Goal: Book appointment/travel/reservation

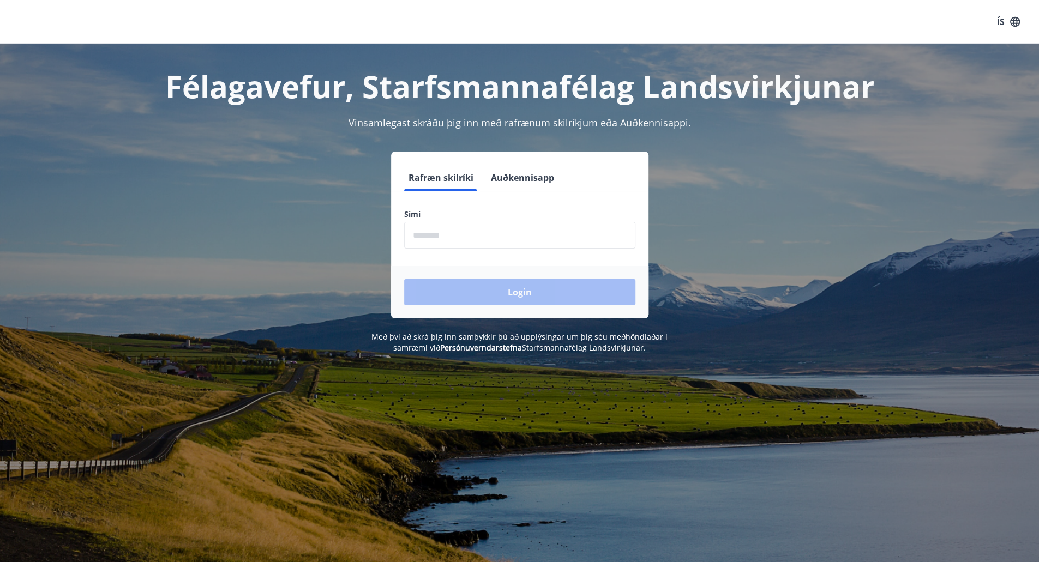
click at [451, 237] on input "phone" at bounding box center [519, 235] width 231 height 27
type input "********"
click at [474, 288] on button "Login" at bounding box center [519, 292] width 231 height 26
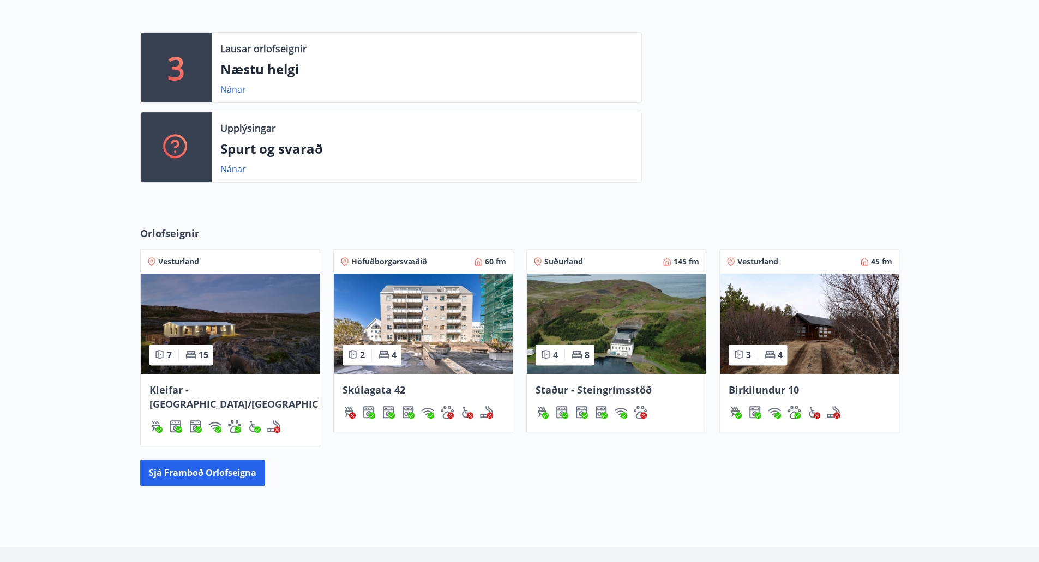
scroll to position [289, 0]
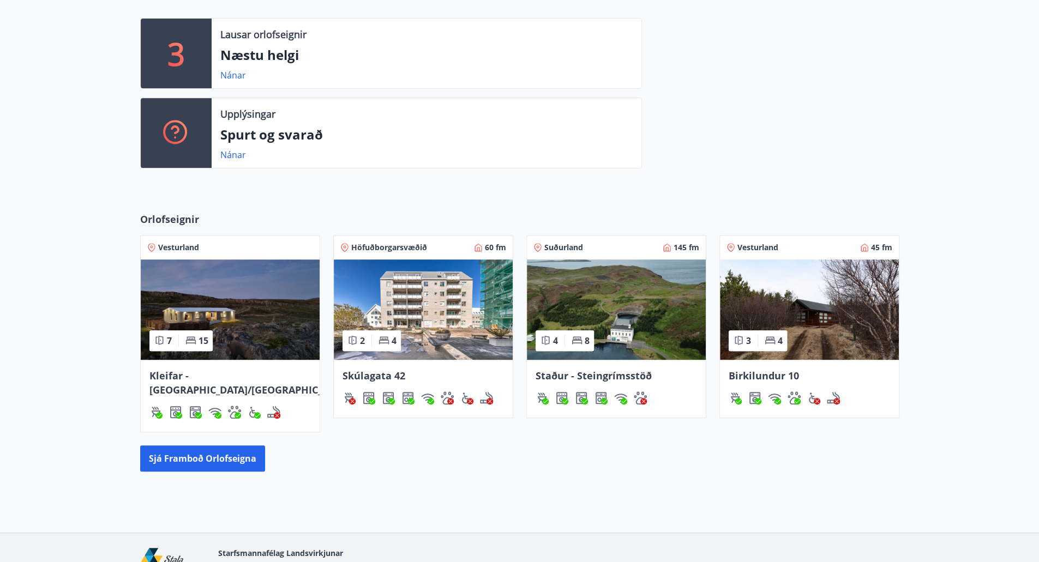
click at [233, 308] on img at bounding box center [230, 310] width 179 height 100
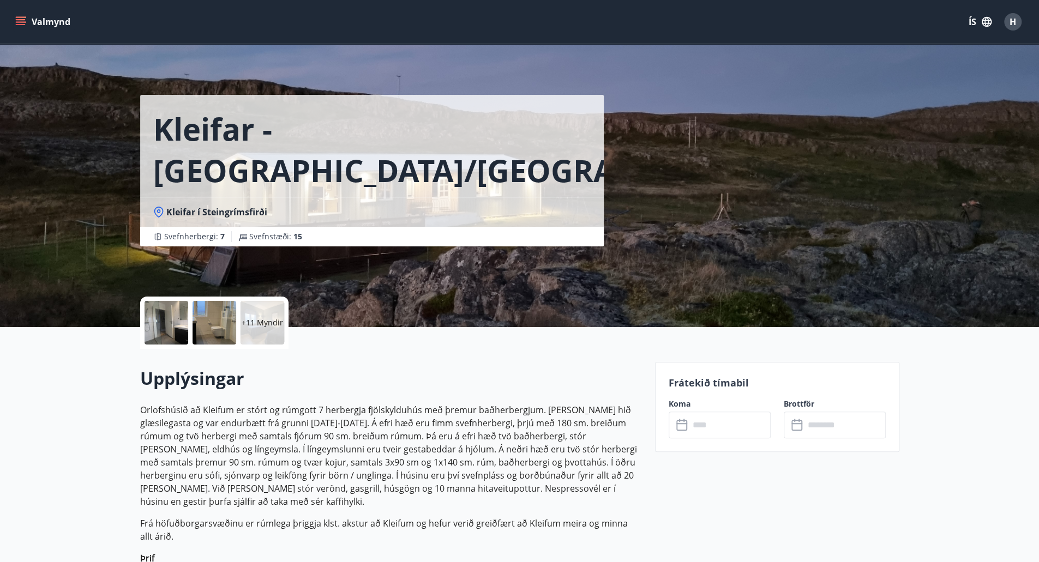
click at [725, 422] on input "text" at bounding box center [729, 425] width 81 height 27
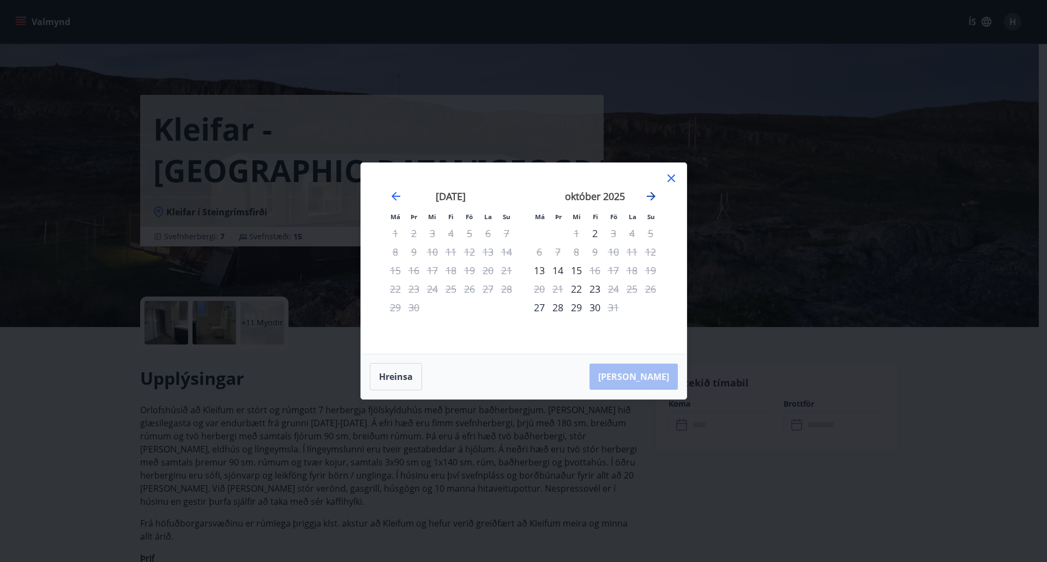
click at [651, 197] on icon "Move forward to switch to the next month." at bounding box center [651, 196] width 9 height 9
click at [393, 197] on icon "Move backward to switch to the previous month." at bounding box center [396, 196] width 9 height 9
click at [646, 194] on icon "Move forward to switch to the next month." at bounding box center [651, 196] width 13 height 13
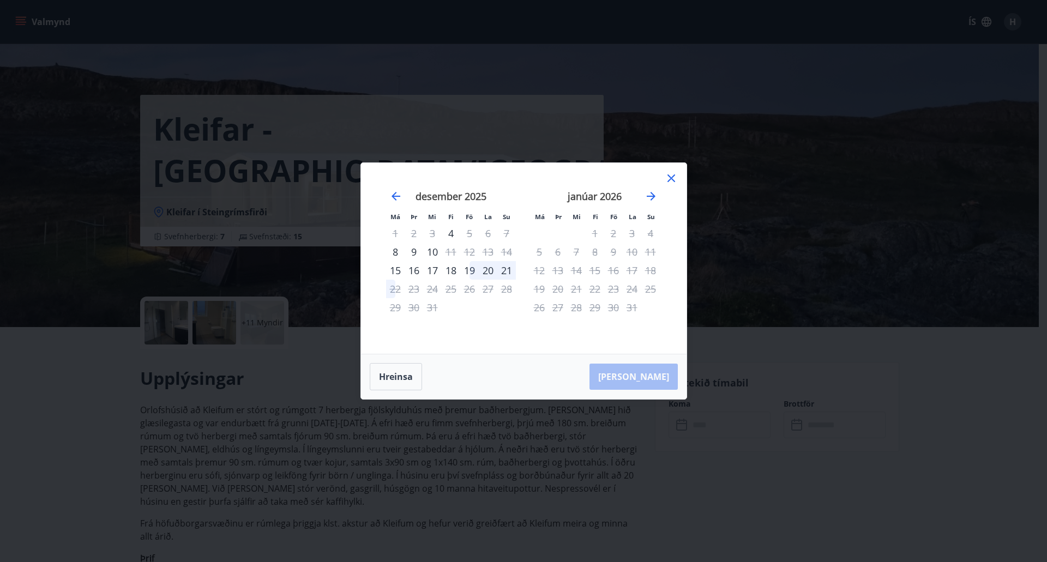
click at [671, 173] on icon at bounding box center [671, 178] width 13 height 13
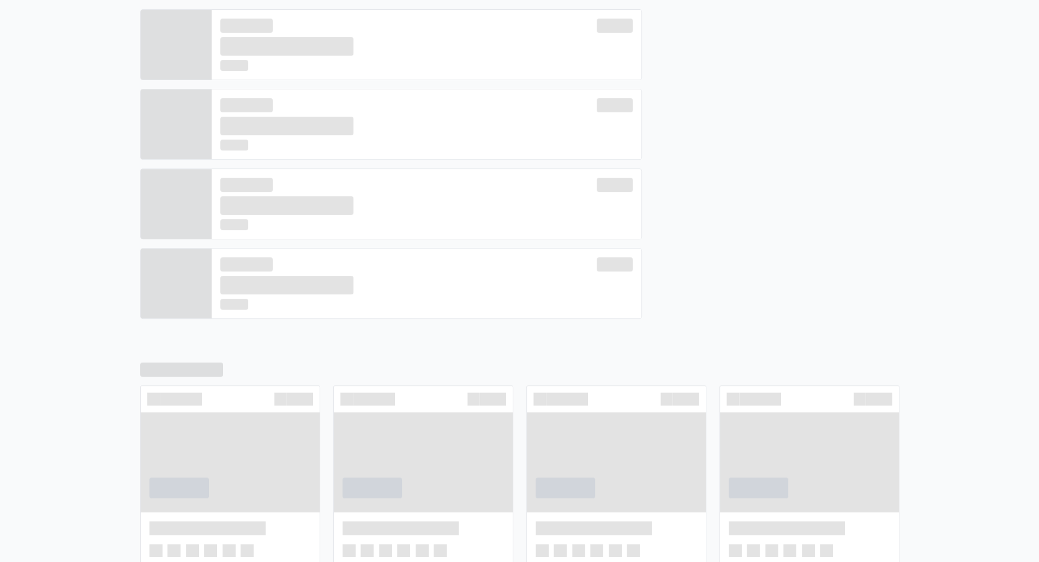
scroll to position [298, 0]
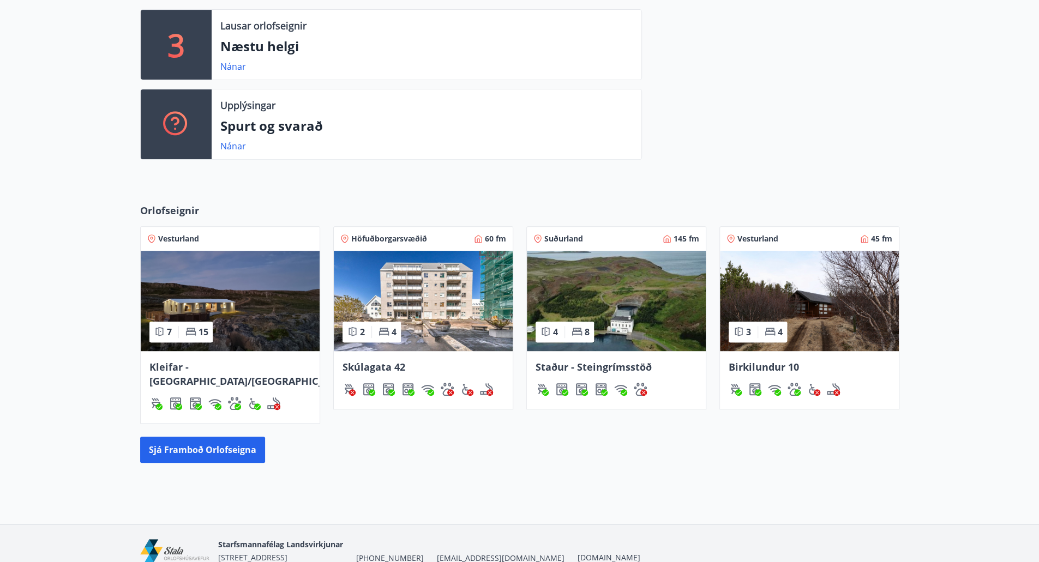
click at [639, 315] on img at bounding box center [616, 301] width 179 height 100
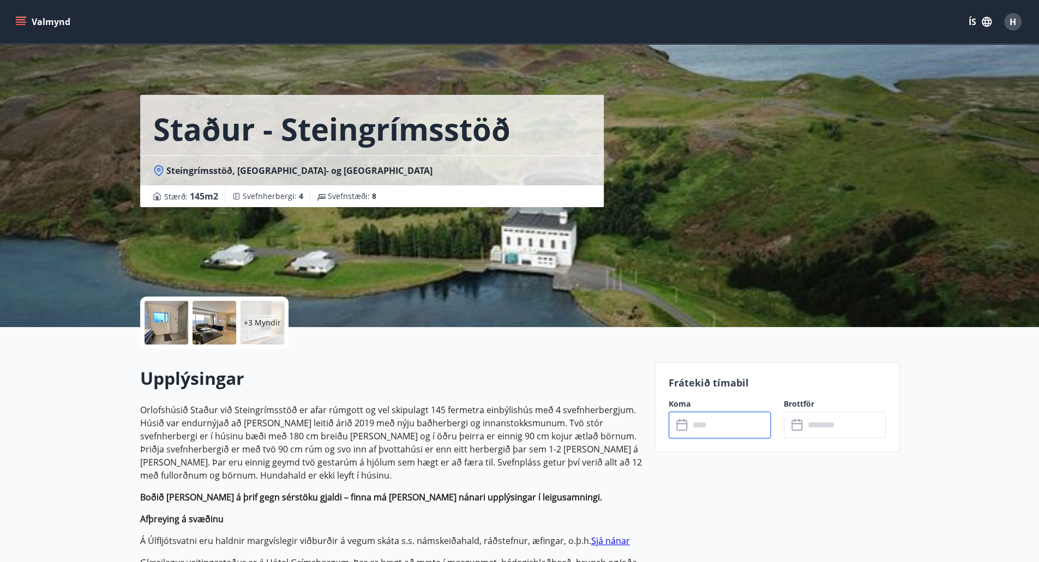
click at [716, 420] on input "text" at bounding box center [729, 425] width 81 height 27
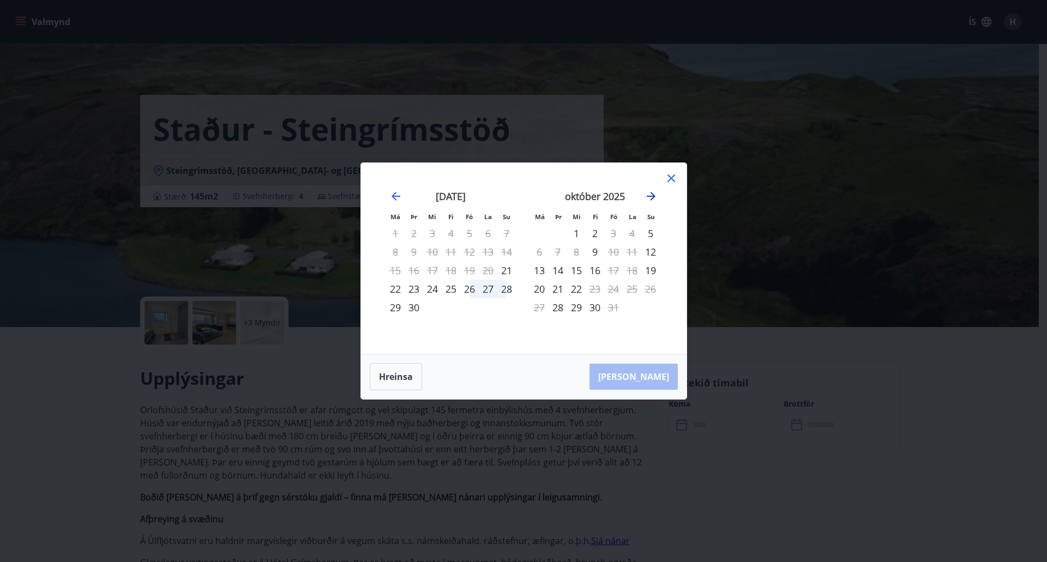
click at [652, 196] on icon "Move forward to switch to the next month." at bounding box center [651, 196] width 13 height 13
click at [675, 177] on icon at bounding box center [671, 178] width 13 height 13
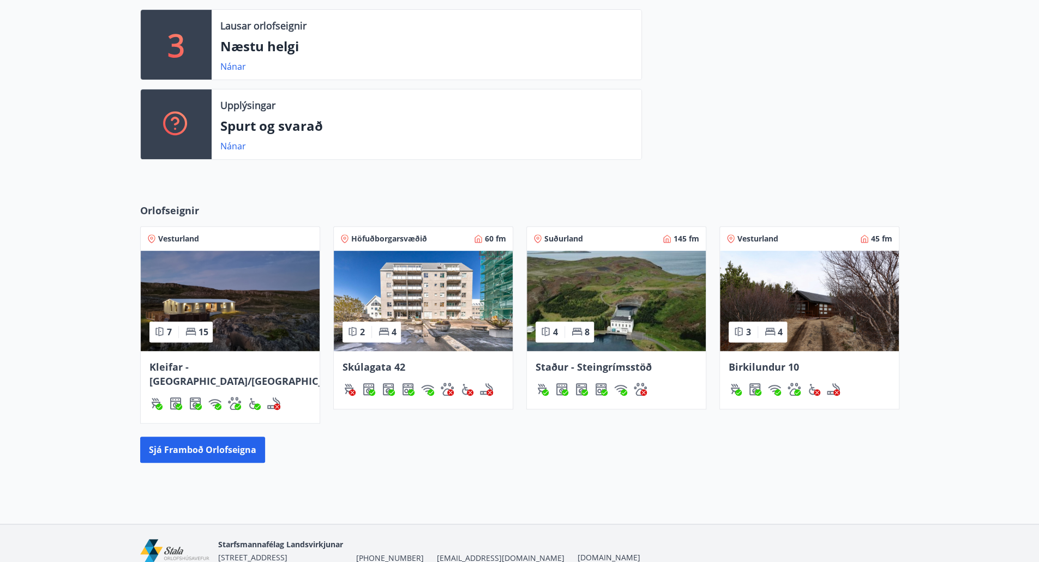
scroll to position [306, 0]
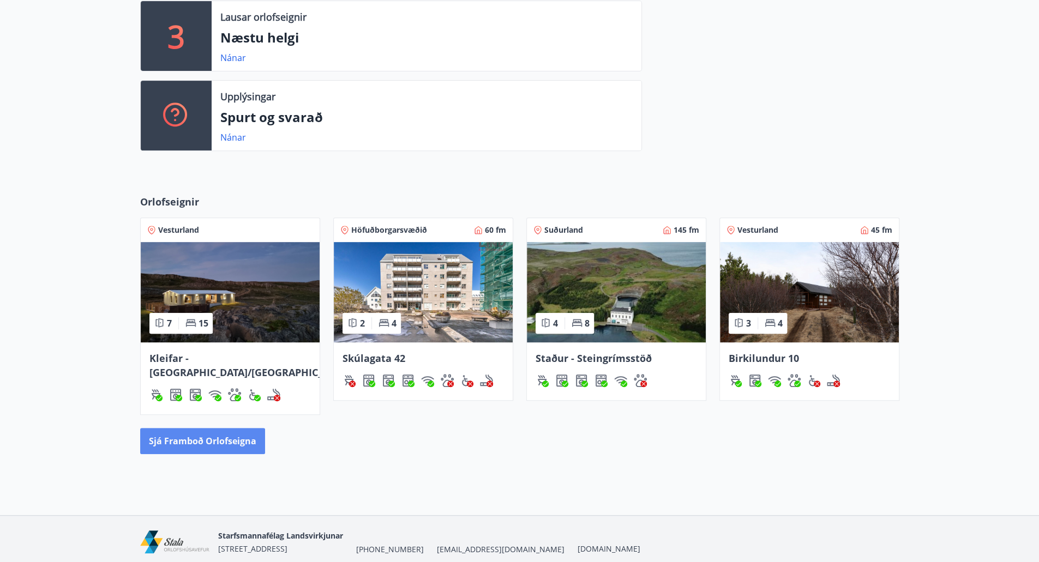
click at [214, 428] on button "Sjá framboð orlofseigna" at bounding box center [202, 441] width 125 height 26
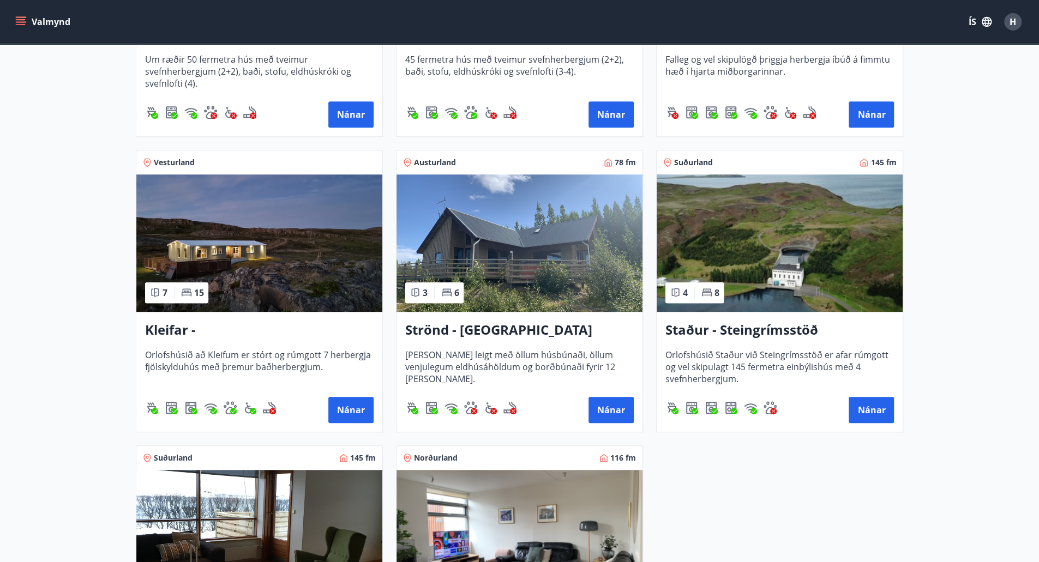
scroll to position [400, 0]
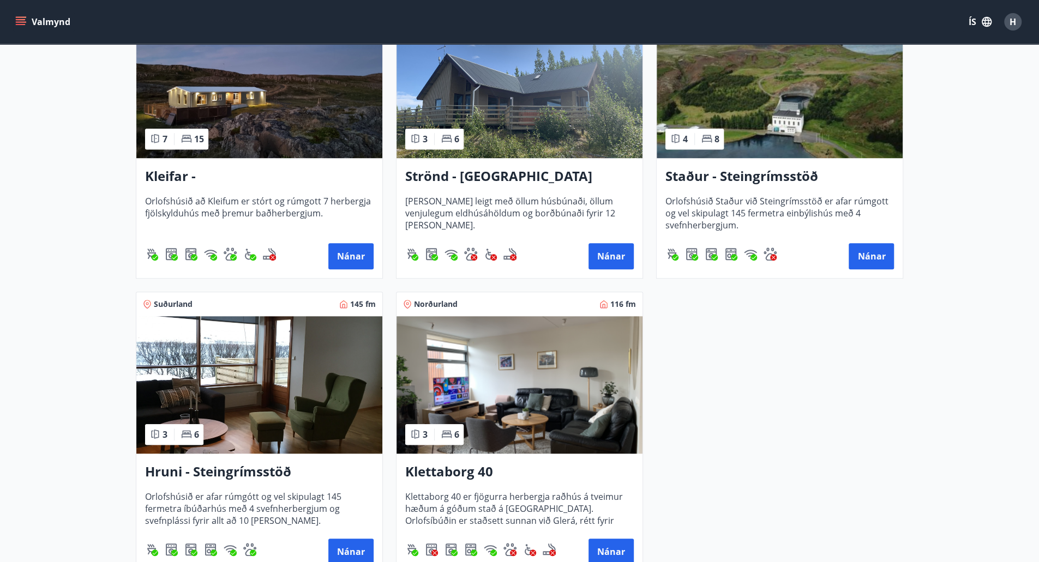
click at [290, 420] on img at bounding box center [259, 384] width 246 height 137
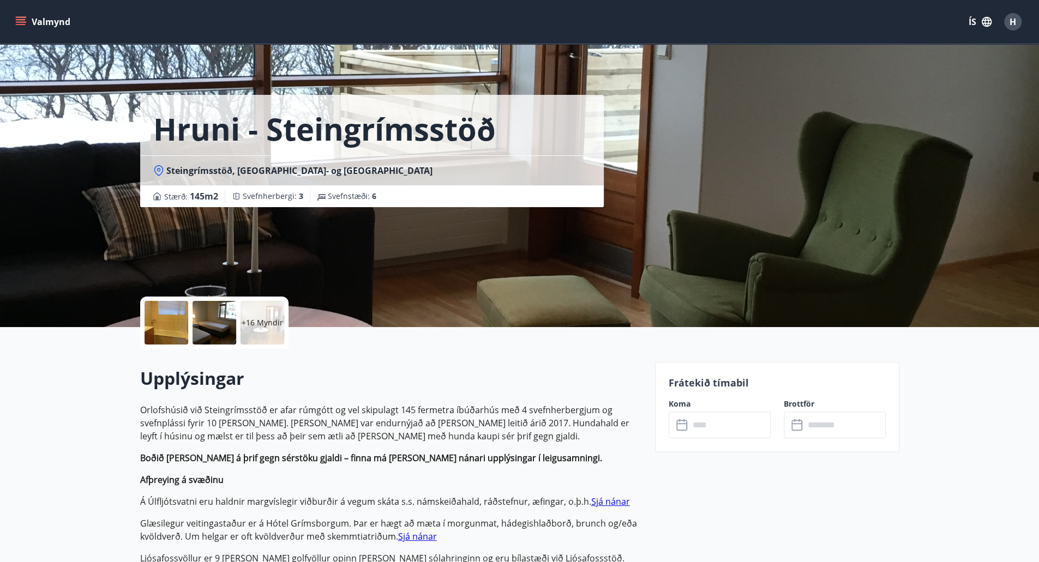
click at [698, 431] on input "text" at bounding box center [729, 425] width 81 height 27
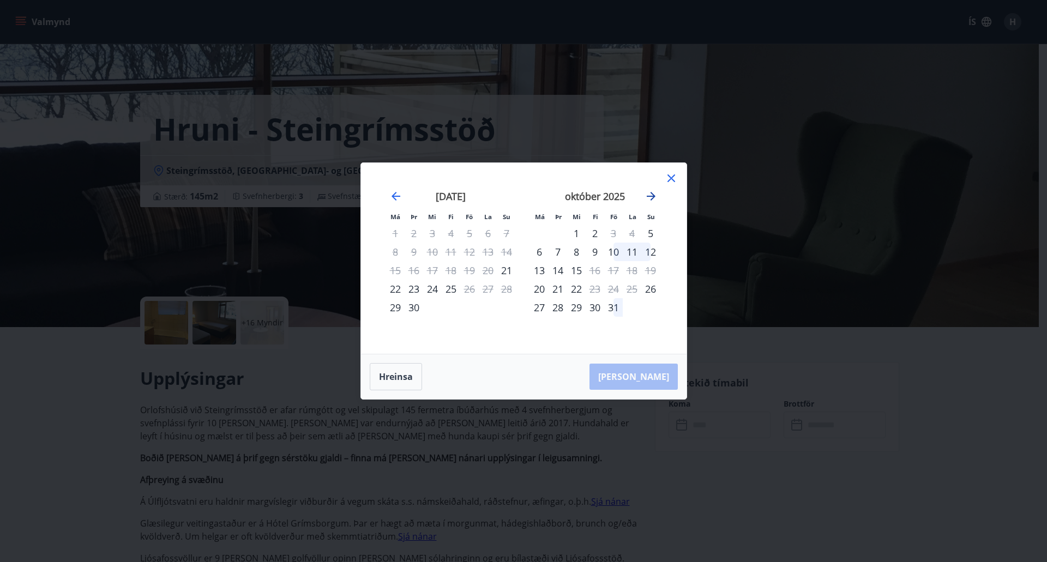
click at [645, 195] on icon "Move forward to switch to the next month." at bounding box center [651, 196] width 13 height 13
click at [673, 174] on icon at bounding box center [671, 178] width 13 height 13
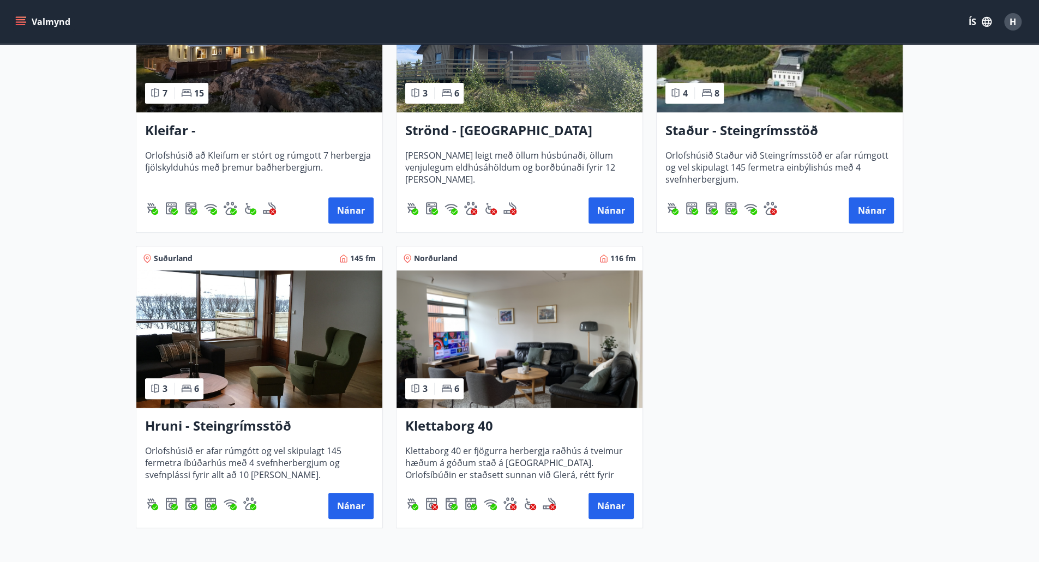
scroll to position [591, 0]
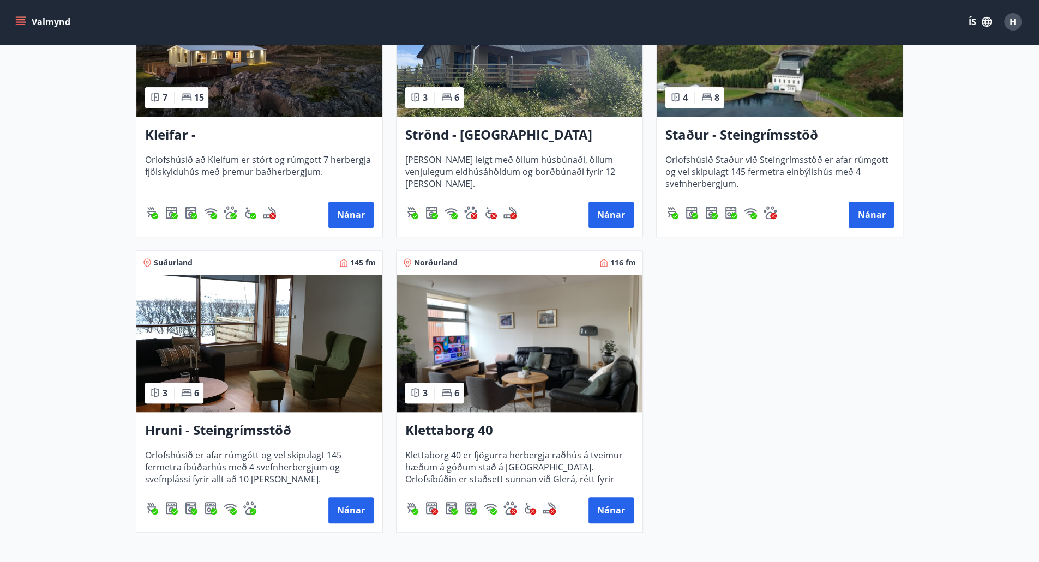
click at [778, 94] on img at bounding box center [780, 47] width 246 height 137
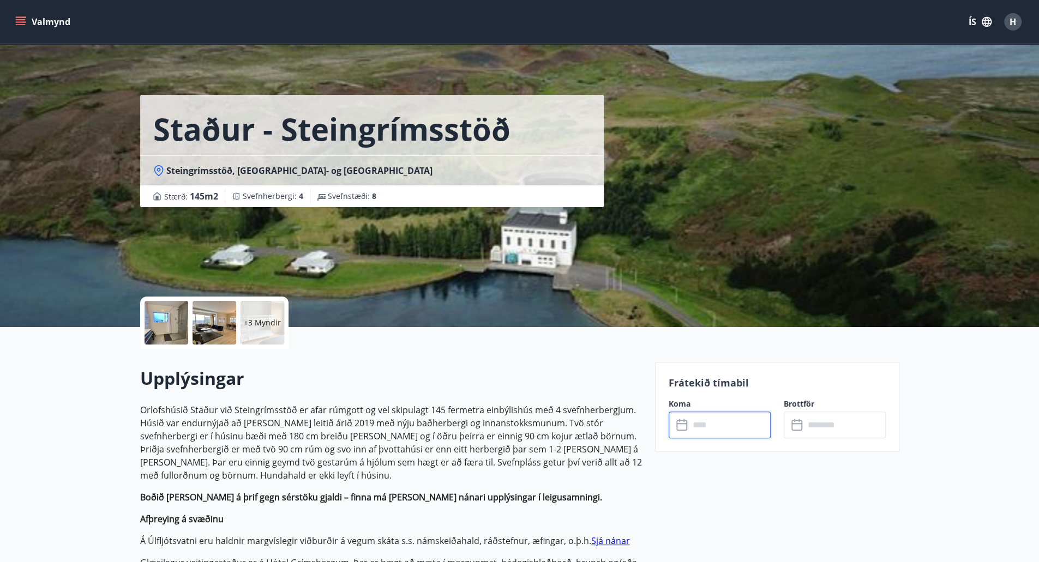
click at [720, 422] on input "text" at bounding box center [729, 425] width 81 height 27
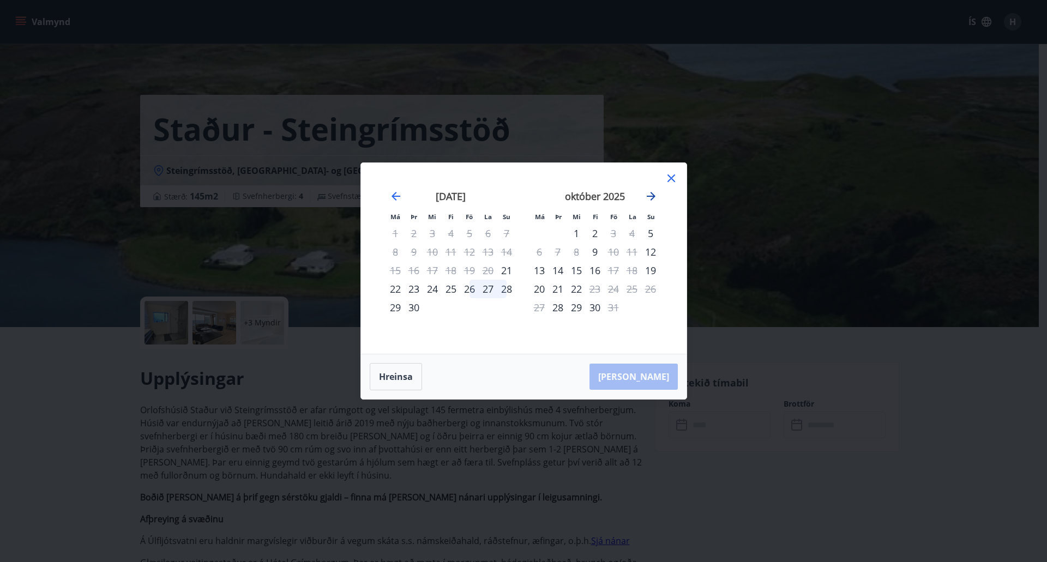
click at [648, 195] on icon "Move forward to switch to the next month." at bounding box center [651, 196] width 13 height 13
click at [672, 178] on icon at bounding box center [671, 178] width 13 height 13
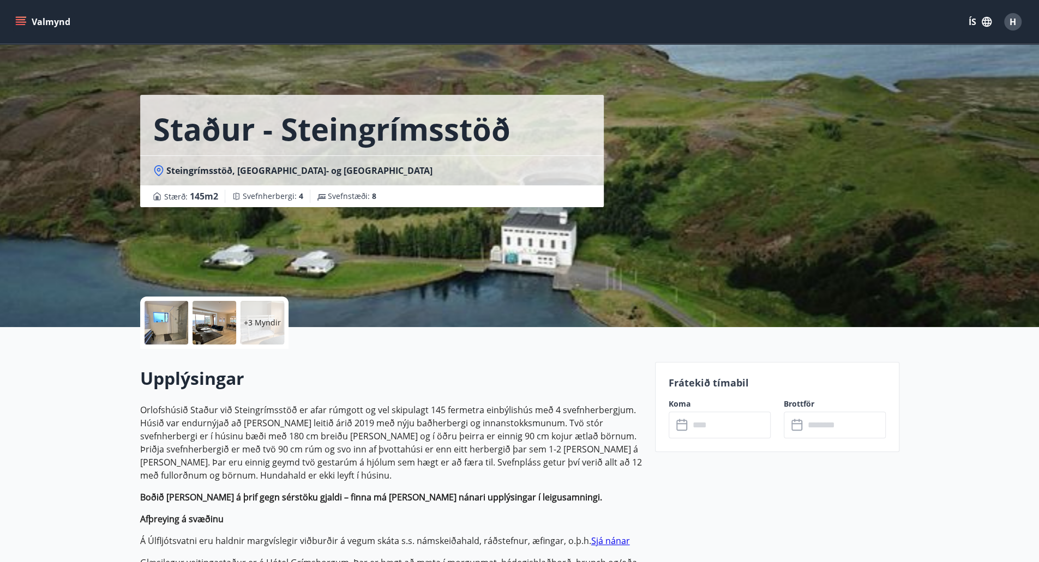
click at [20, 23] on icon "menu" at bounding box center [20, 21] width 11 height 11
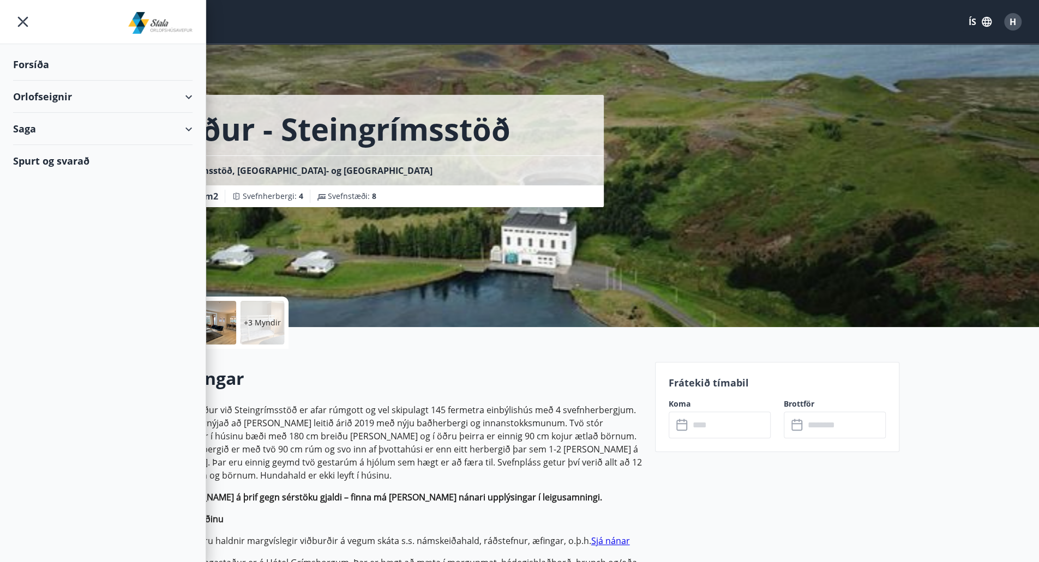
click at [117, 97] on div "Orlofseignir" at bounding box center [102, 97] width 179 height 32
click at [55, 123] on div "Framboð" at bounding box center [103, 124] width 162 height 23
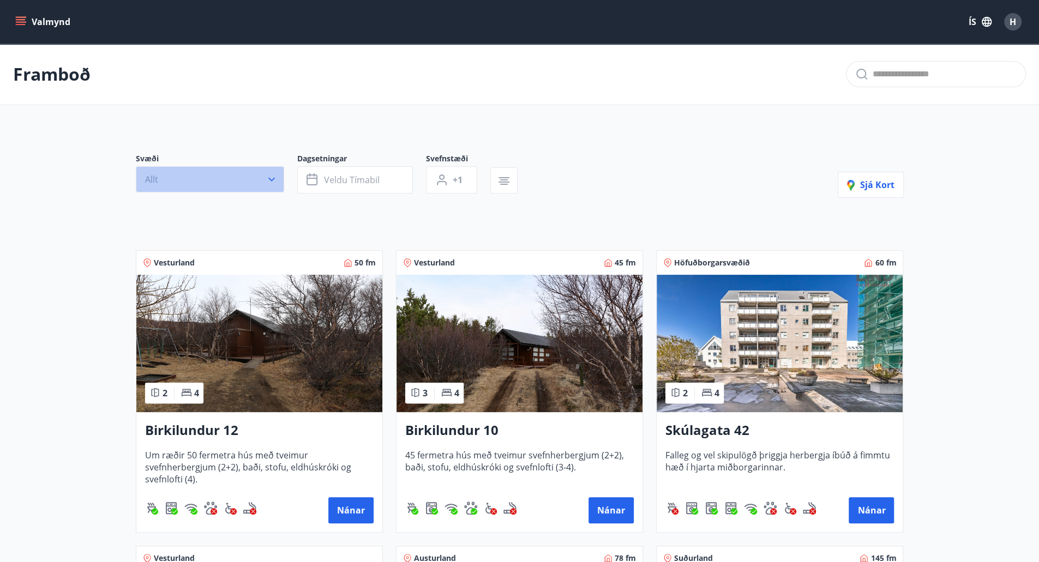
click at [275, 178] on icon "button" at bounding box center [271, 179] width 11 height 11
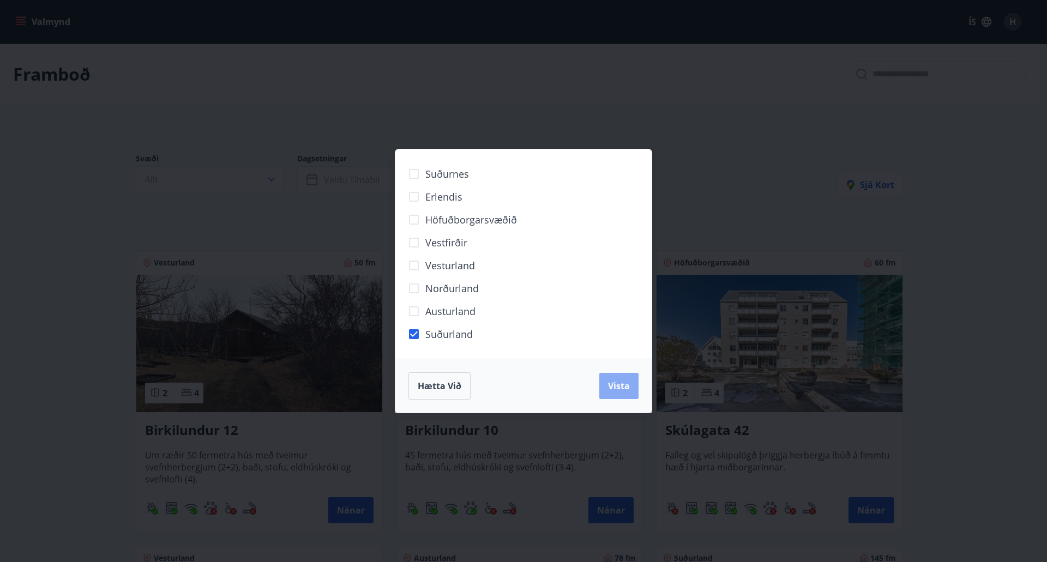
click at [616, 394] on button "Vista" at bounding box center [618, 386] width 39 height 26
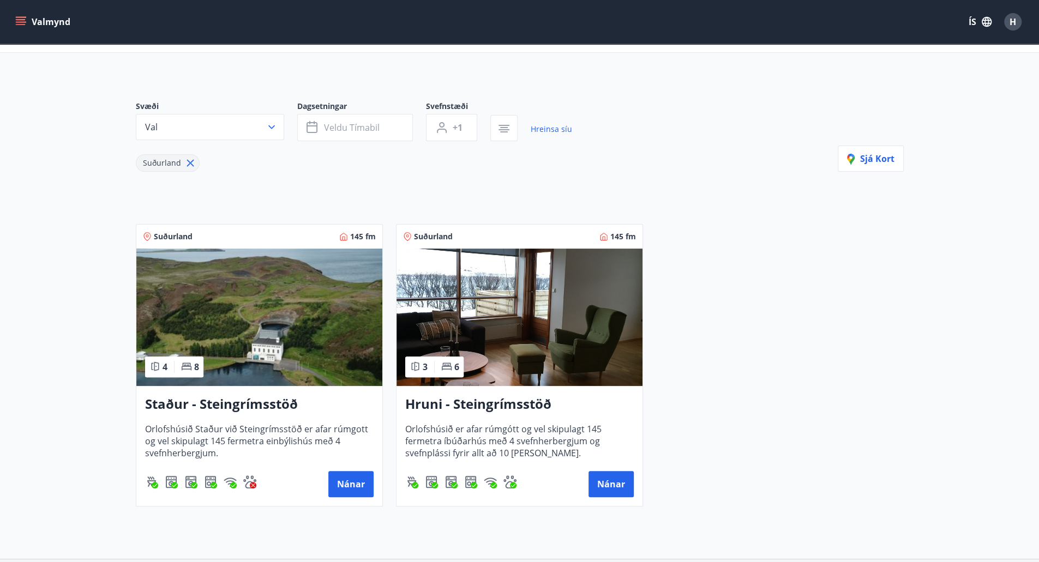
scroll to position [49, 0]
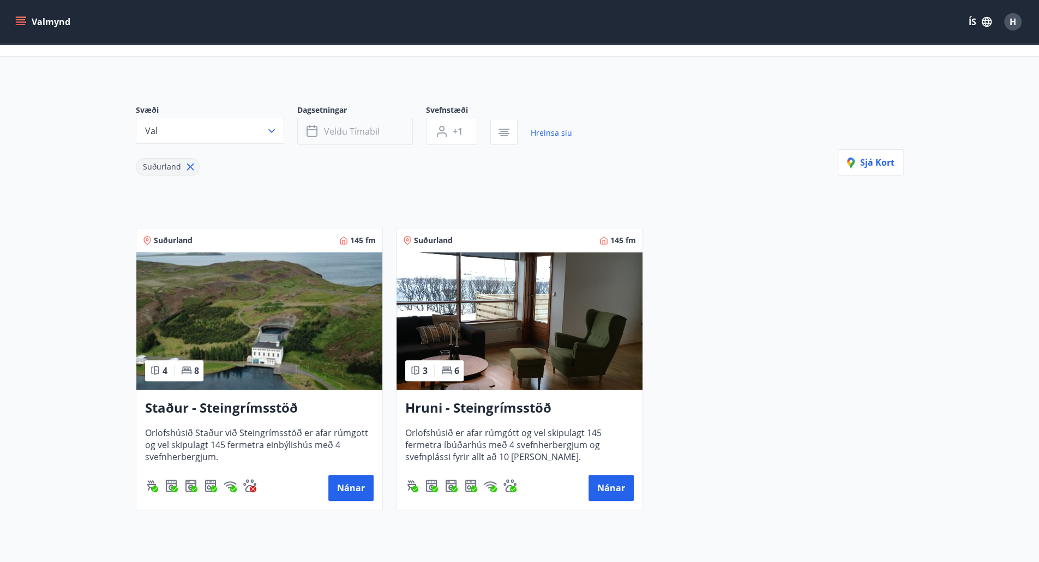
click at [364, 135] on span "Veldu tímabil" at bounding box center [352, 131] width 56 height 12
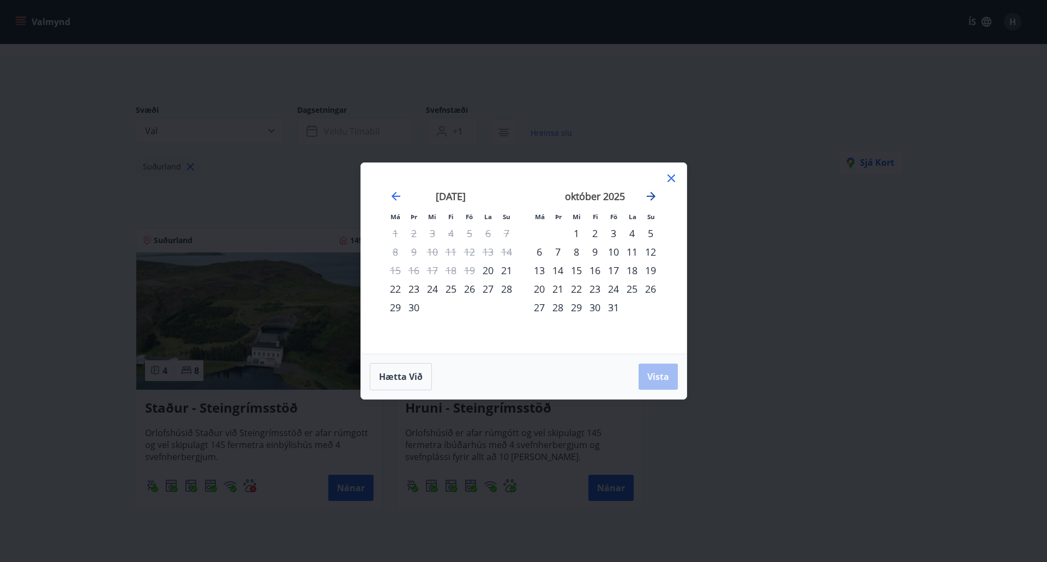
click at [651, 194] on icon "Move forward to switch to the next month." at bounding box center [651, 196] width 13 height 13
click at [613, 273] on div "14" at bounding box center [613, 270] width 19 height 19
click at [653, 276] on div "16" at bounding box center [650, 270] width 19 height 19
click at [655, 377] on span "Vista" at bounding box center [658, 377] width 22 height 12
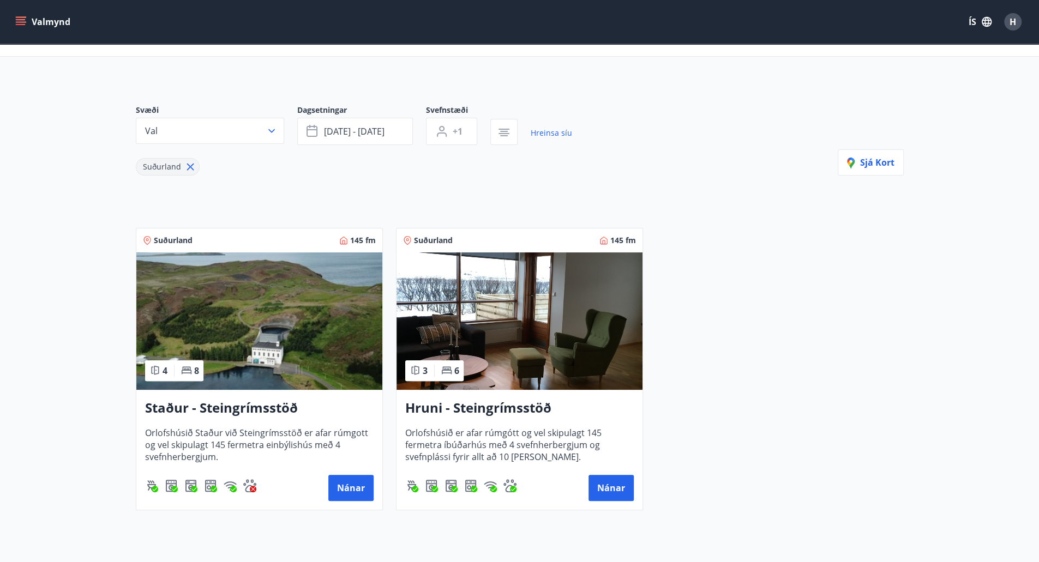
click at [297, 339] on img at bounding box center [259, 320] width 246 height 137
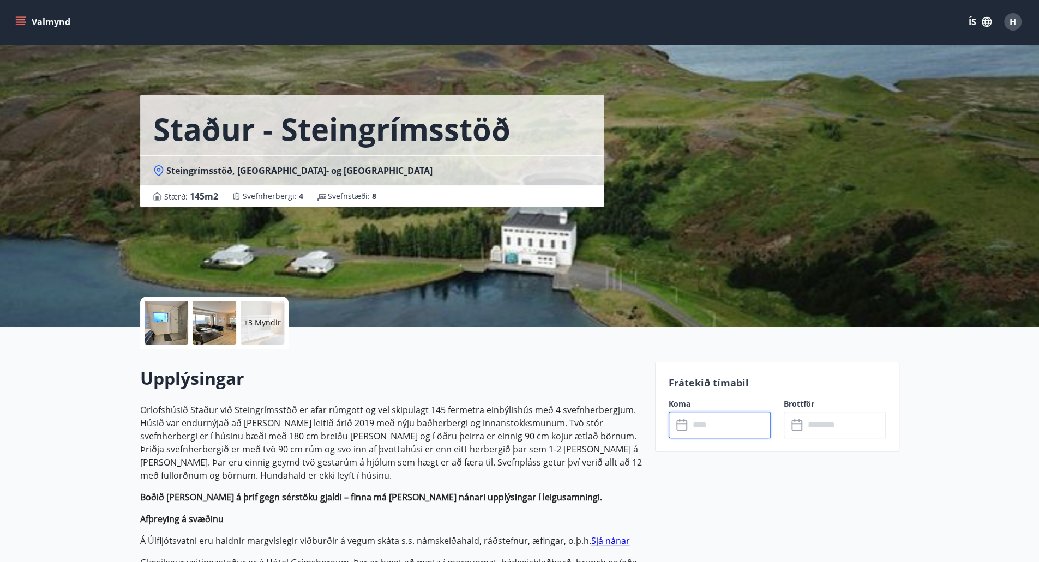
click at [710, 429] on input "text" at bounding box center [729, 425] width 81 height 27
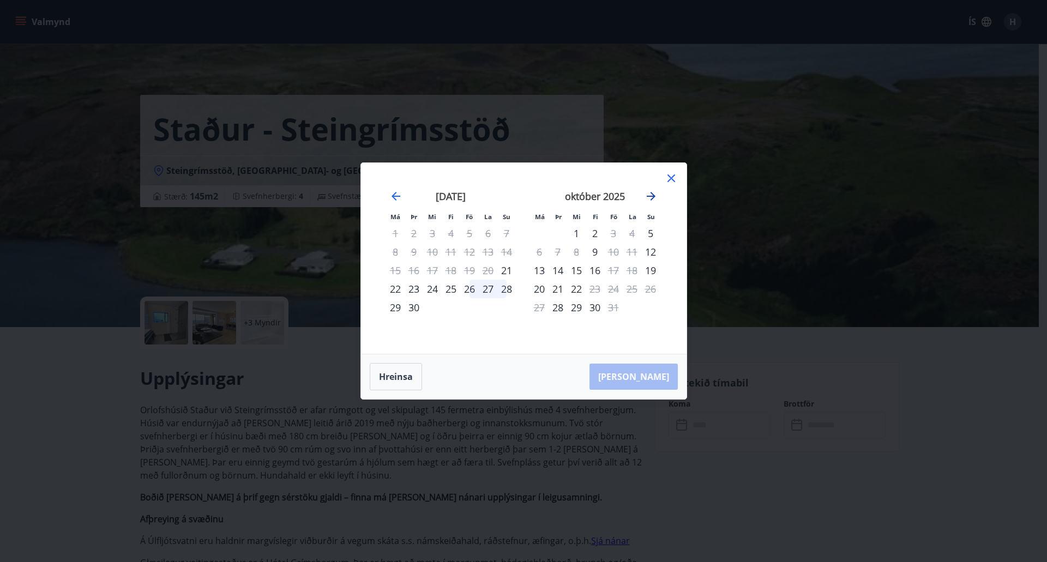
click at [646, 201] on icon "Move forward to switch to the next month." at bounding box center [651, 196] width 13 height 13
click at [676, 178] on icon at bounding box center [671, 178] width 13 height 13
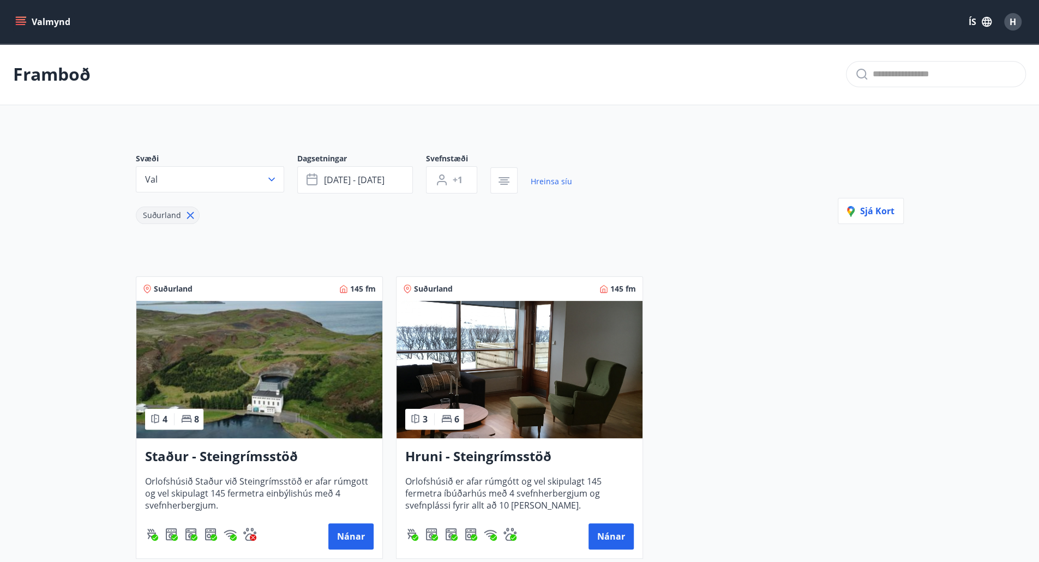
click at [533, 395] on img at bounding box center [519, 369] width 246 height 137
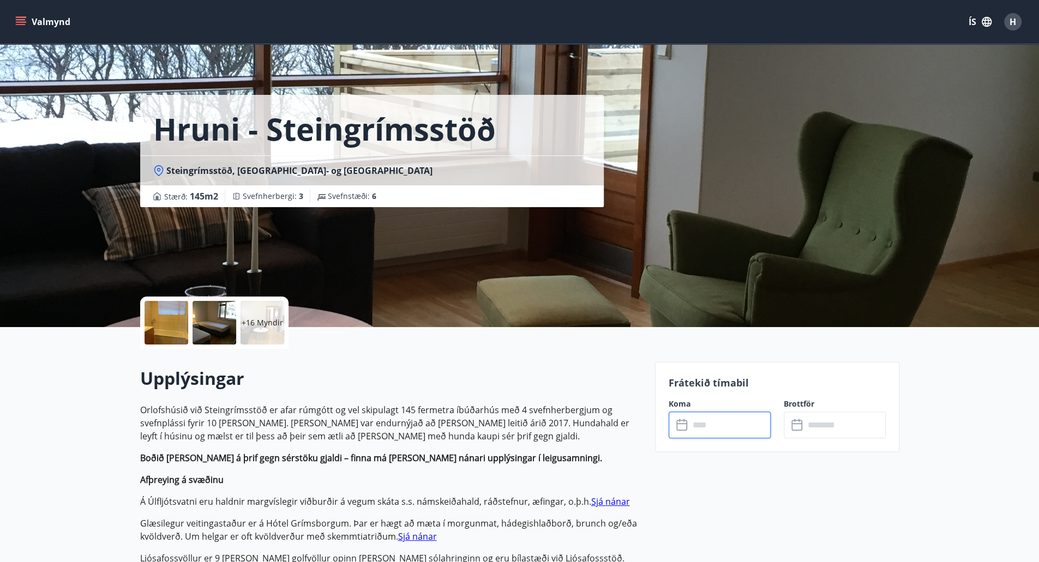
click at [731, 425] on input "text" at bounding box center [729, 425] width 81 height 27
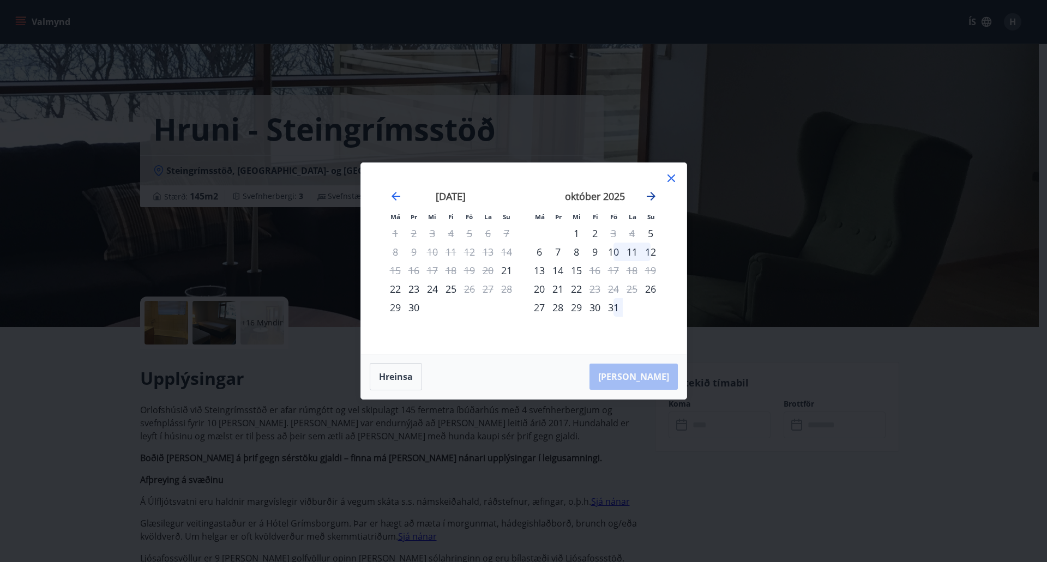
click at [651, 197] on icon "Move forward to switch to the next month." at bounding box center [651, 196] width 13 height 13
click at [677, 179] on icon at bounding box center [671, 178] width 13 height 13
